Goal: Find specific page/section: Find specific page/section

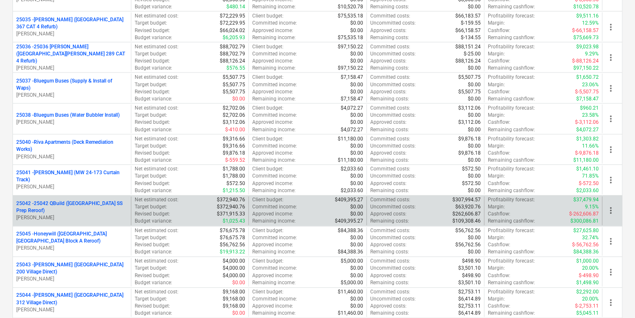
scroll to position [1434, 0]
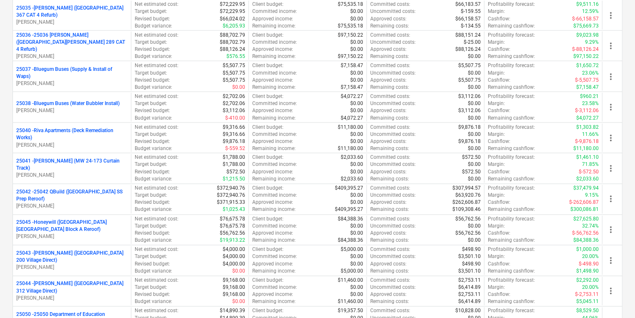
click at [105, 189] on p "25042 - 25042 QBuild ([GEOGRAPHIC_DATA] SS Prep Reroof)" at bounding box center [71, 196] width 111 height 14
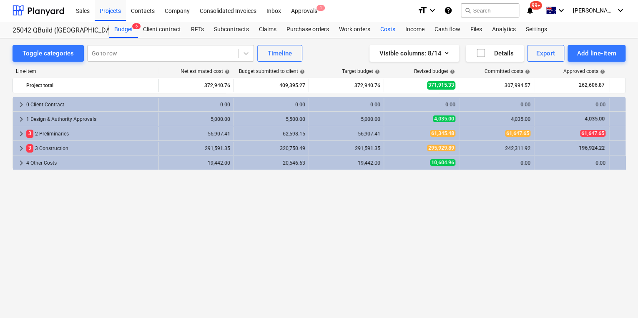
click at [384, 30] on div "Costs" at bounding box center [387, 29] width 25 height 17
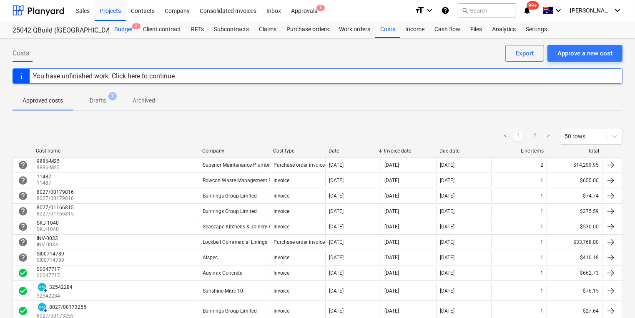
click at [124, 27] on div "Budget 6" at bounding box center [123, 29] width 29 height 17
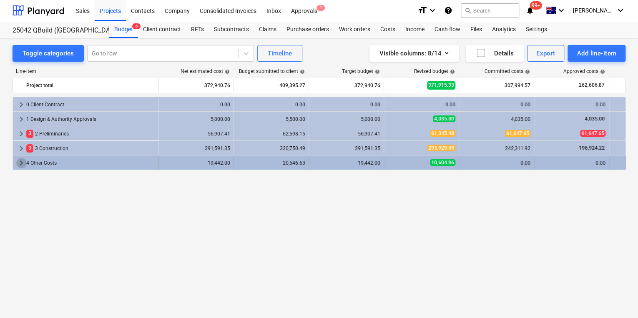
click at [21, 165] on span "keyboard_arrow_right" at bounding box center [21, 163] width 10 height 10
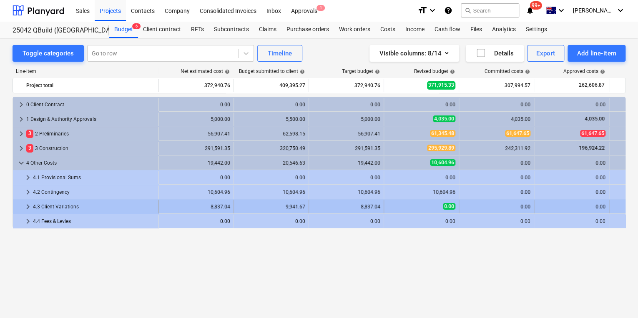
click at [26, 209] on span "keyboard_arrow_right" at bounding box center [28, 207] width 10 height 10
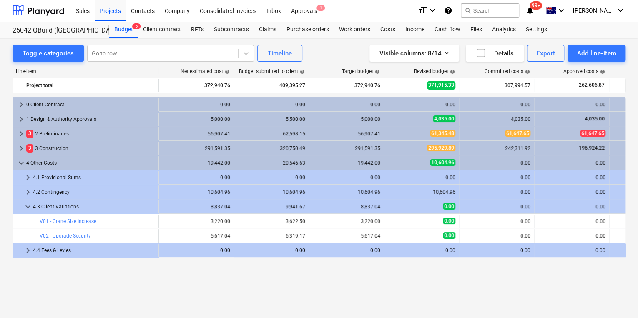
click at [26, 209] on span "keyboard_arrow_down" at bounding box center [28, 207] width 10 height 10
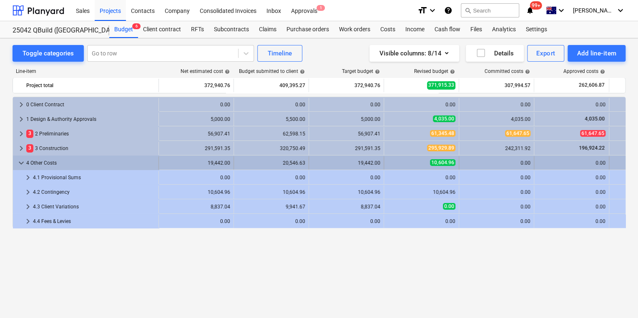
click at [19, 163] on span "keyboard_arrow_down" at bounding box center [21, 163] width 10 height 10
